Goal: Task Accomplishment & Management: Use online tool/utility

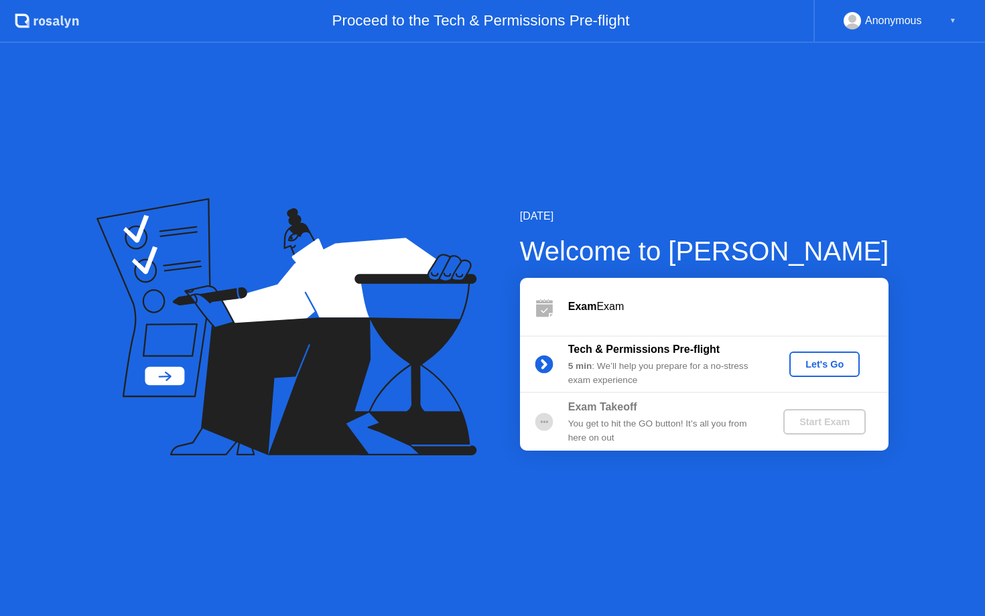
click at [835, 369] on div "Let's Go" at bounding box center [825, 364] width 60 height 11
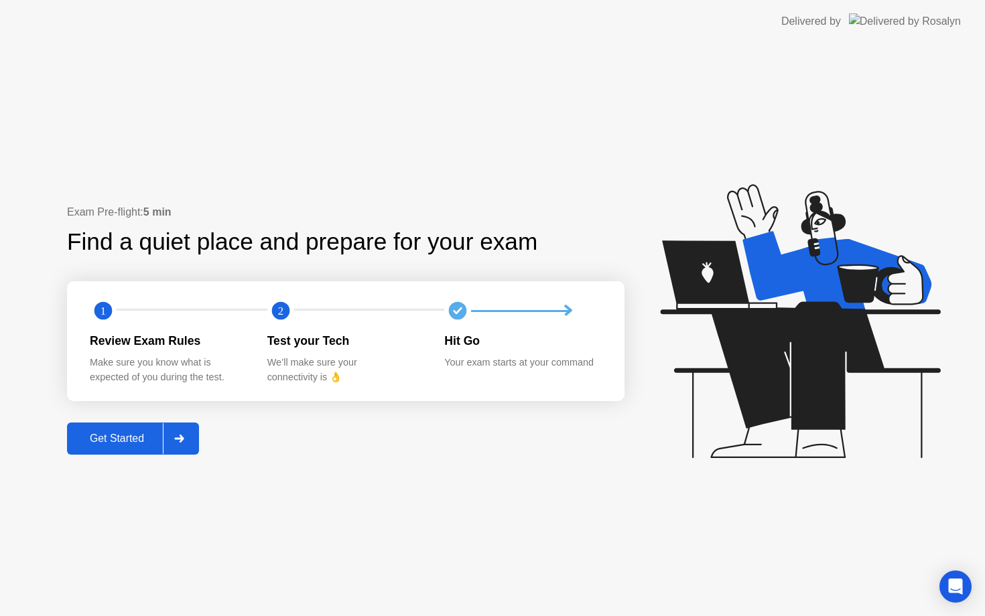
click at [84, 444] on div "Get Started" at bounding box center [117, 439] width 92 height 12
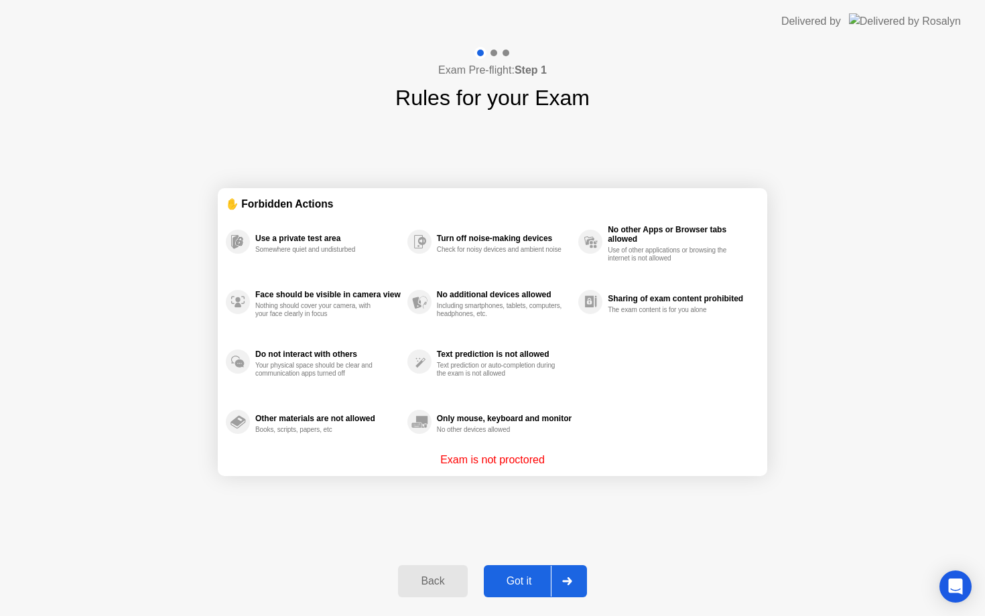
click at [538, 584] on div "Got it" at bounding box center [519, 582] width 63 height 12
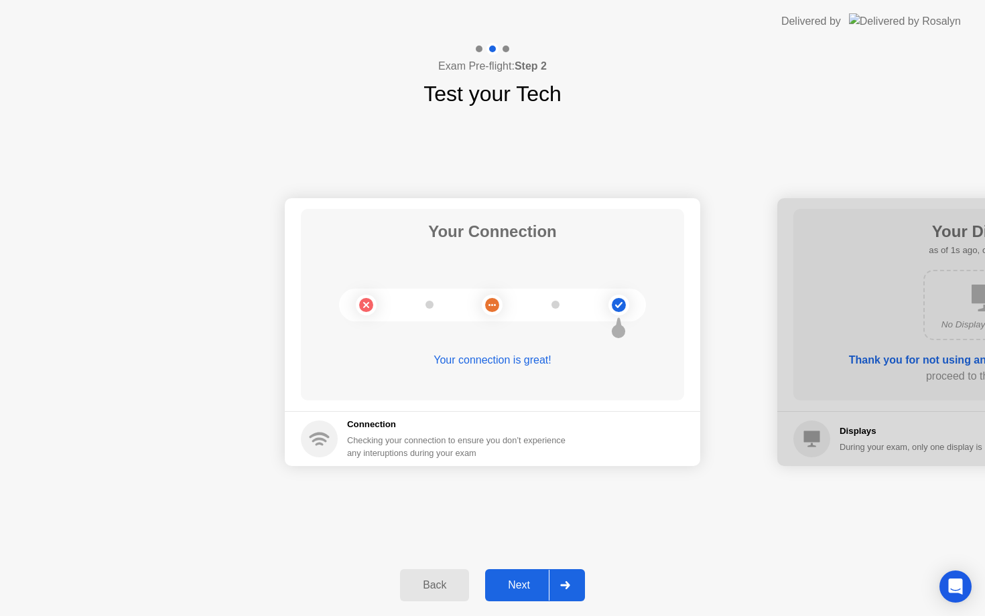
click at [541, 589] on div "Next" at bounding box center [519, 586] width 60 height 12
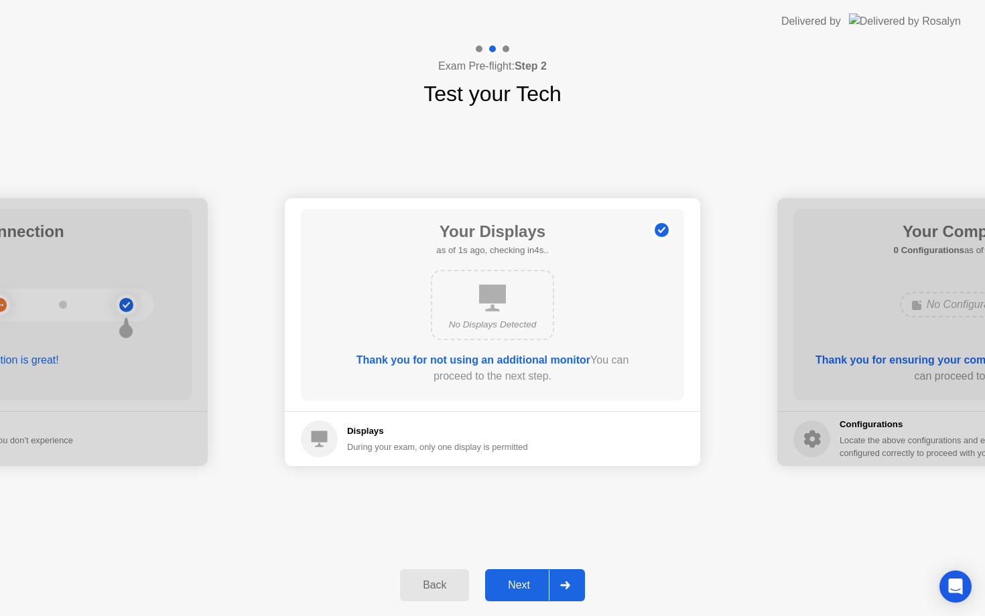
click at [541, 589] on div "Next" at bounding box center [519, 586] width 60 height 12
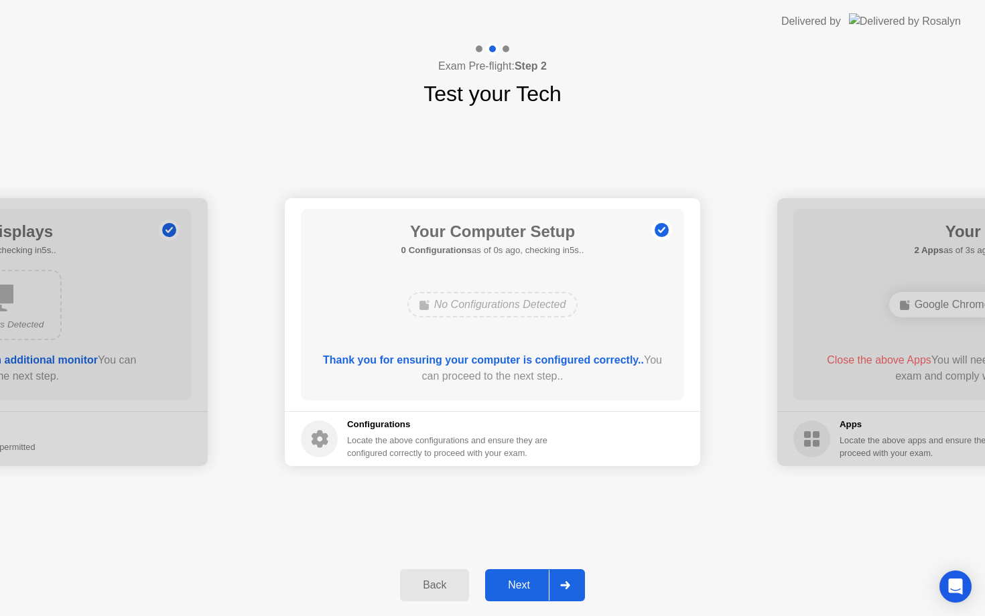
click at [541, 589] on div "Next" at bounding box center [519, 586] width 60 height 12
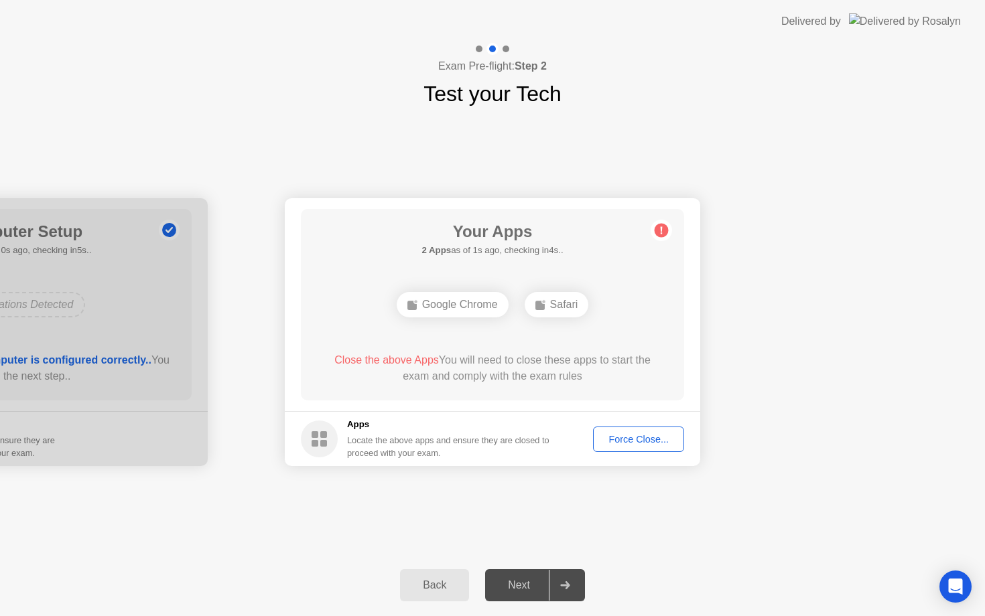
click at [658, 436] on div "Force Close..." at bounding box center [639, 439] width 82 height 11
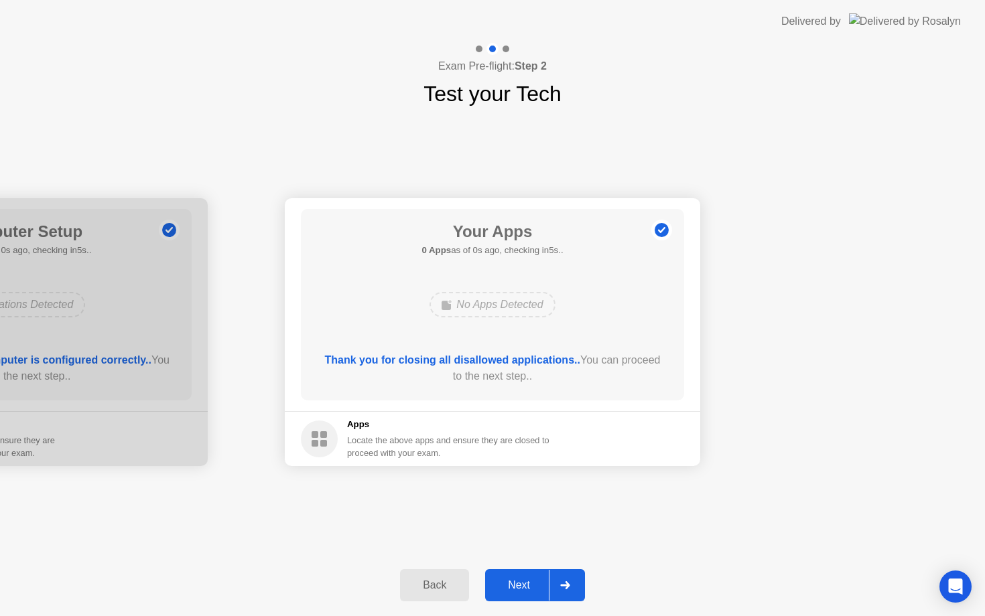
click at [533, 592] on div "Next" at bounding box center [519, 586] width 60 height 12
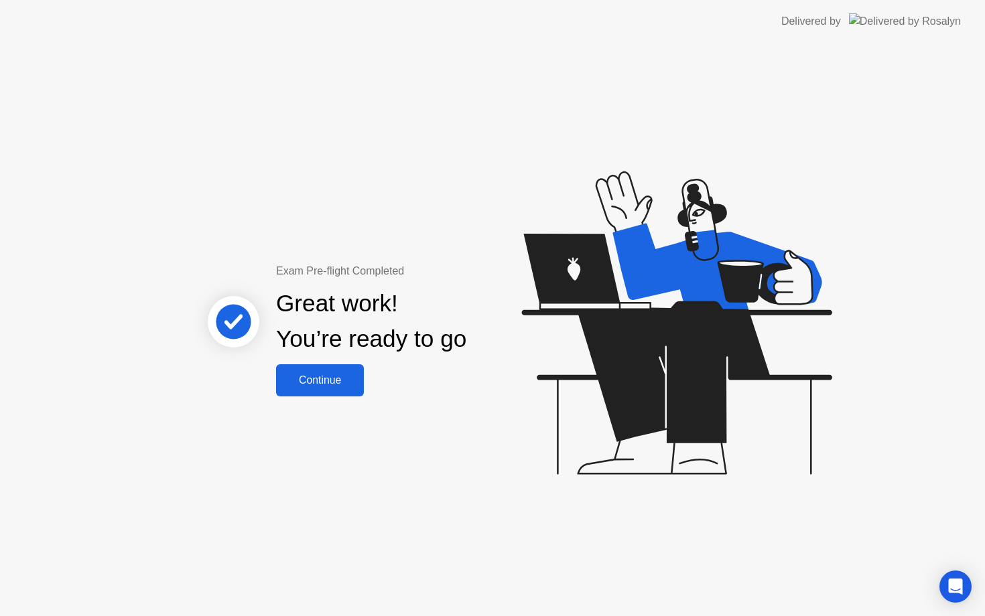
click at [314, 391] on button "Continue" at bounding box center [320, 380] width 88 height 32
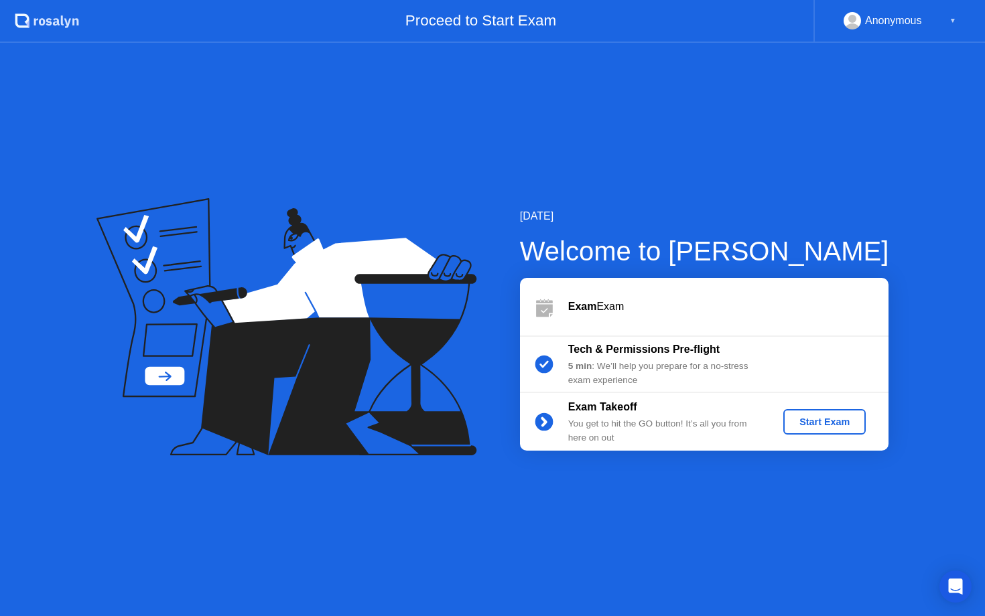
click at [810, 426] on div "Start Exam" at bounding box center [825, 422] width 72 height 11
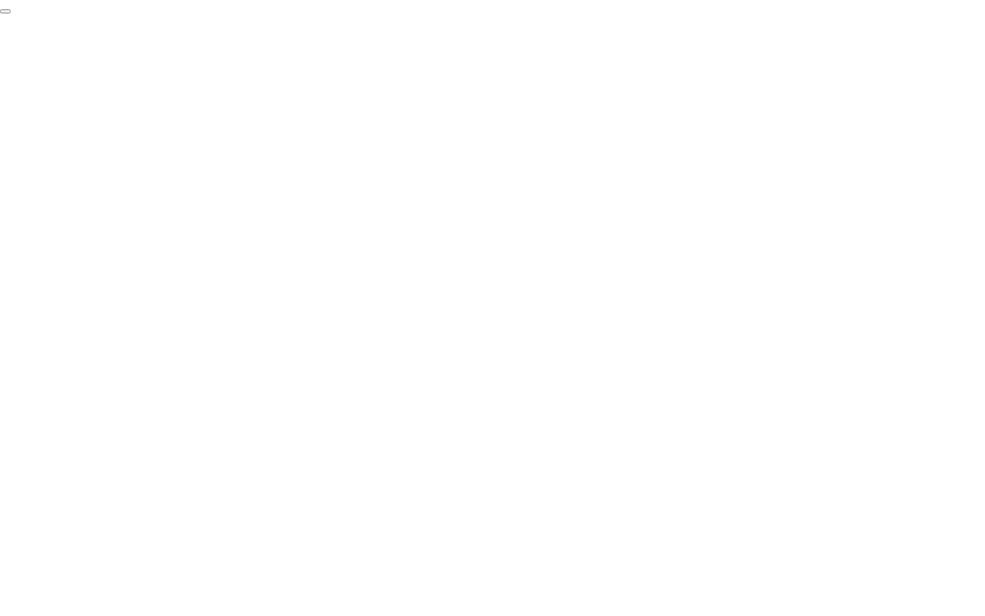
click div "End Proctoring Session"
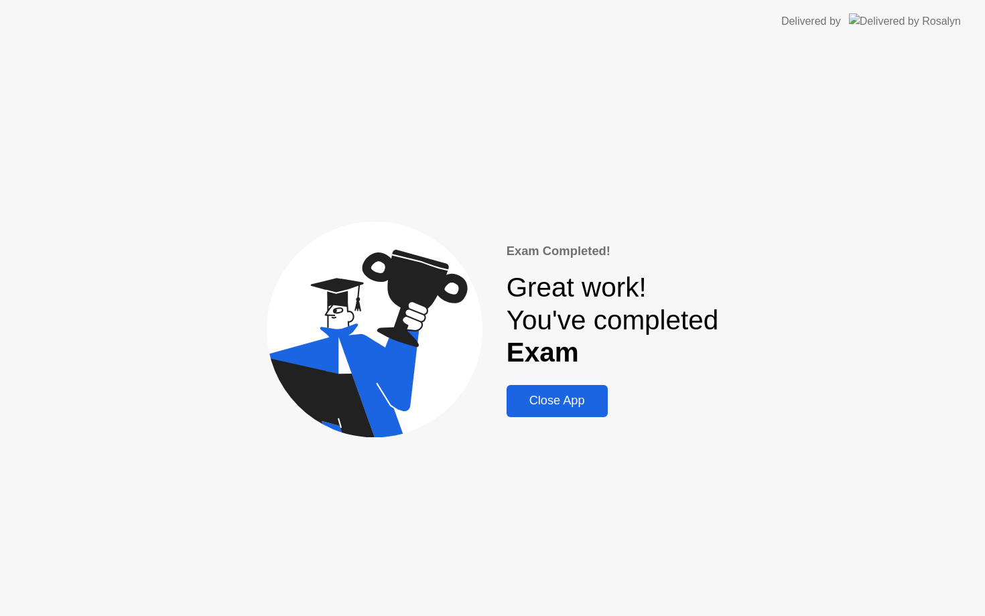
click at [574, 394] on div "Close App" at bounding box center [557, 401] width 93 height 14
